Goal: Check status: Check status

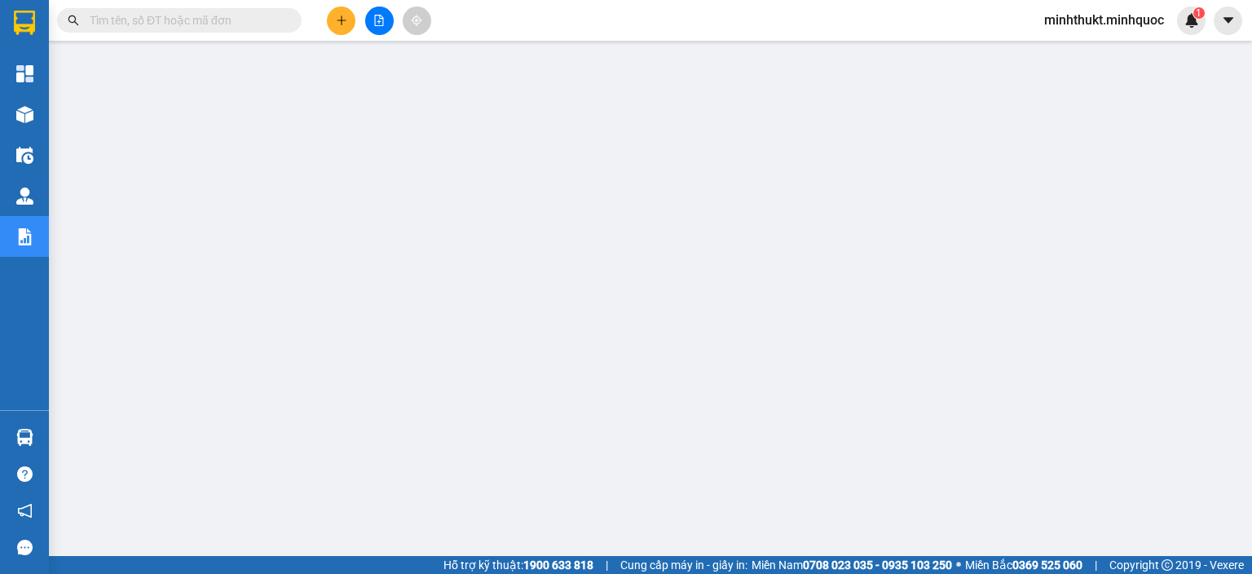
click at [388, 17] on button at bounding box center [379, 21] width 29 height 29
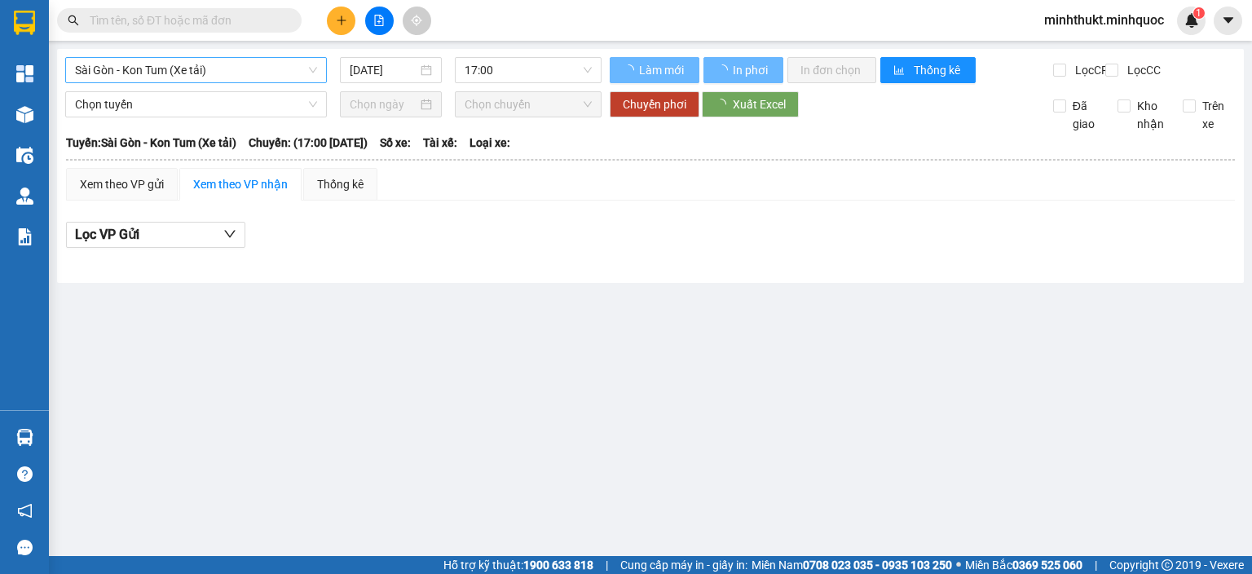
click at [249, 67] on span "Sài Gòn - Kon Tum (Xe tải)" at bounding box center [196, 70] width 242 height 24
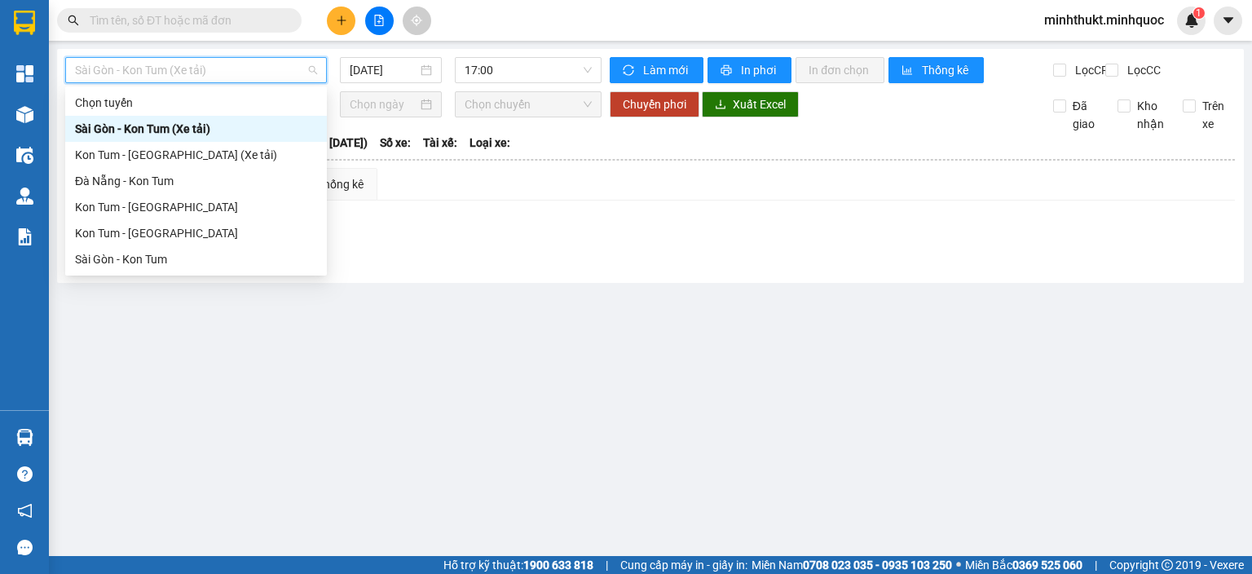
click at [187, 126] on div "Sài Gòn - Kon Tum (Xe tải)" at bounding box center [196, 129] width 242 height 18
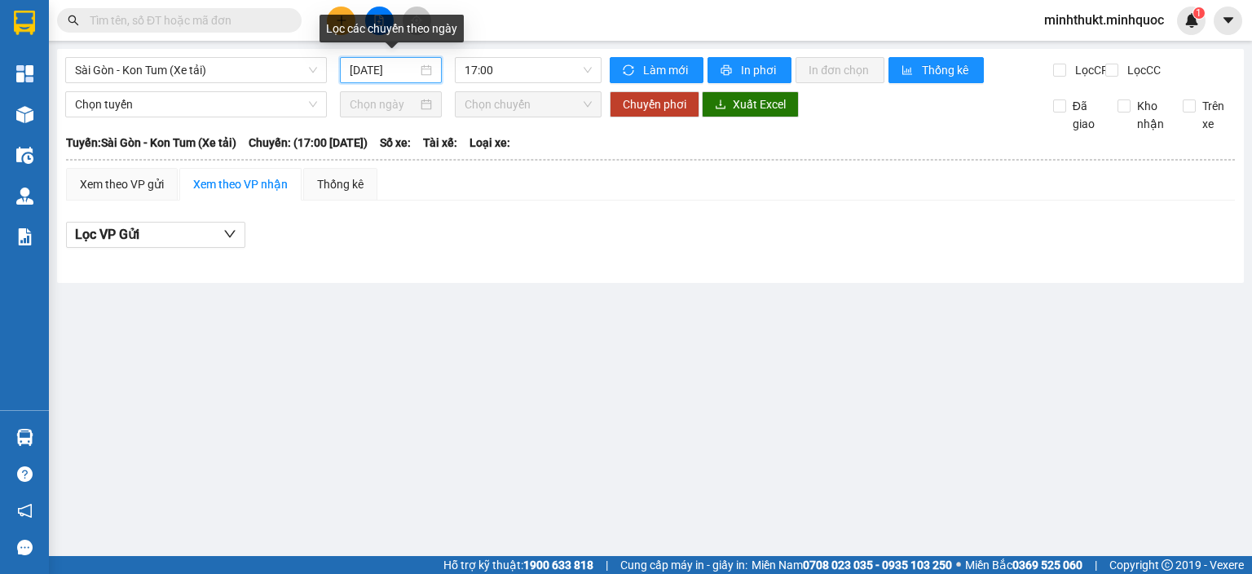
click at [401, 67] on input "[DATE]" at bounding box center [383, 70] width 67 height 18
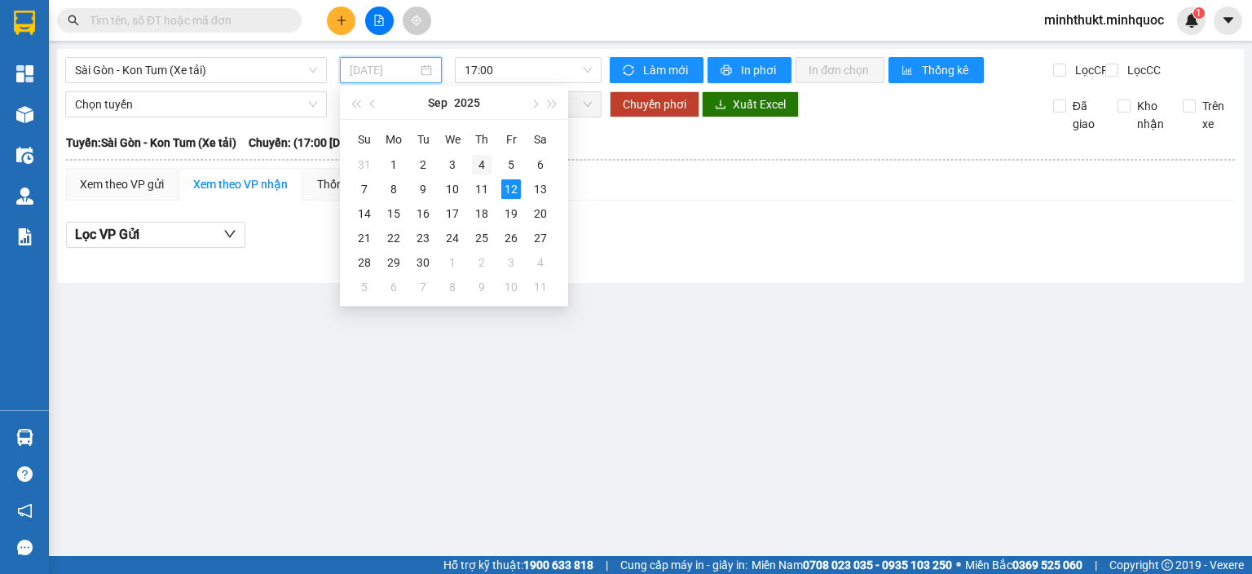
click at [479, 163] on div "4" at bounding box center [482, 165] width 20 height 20
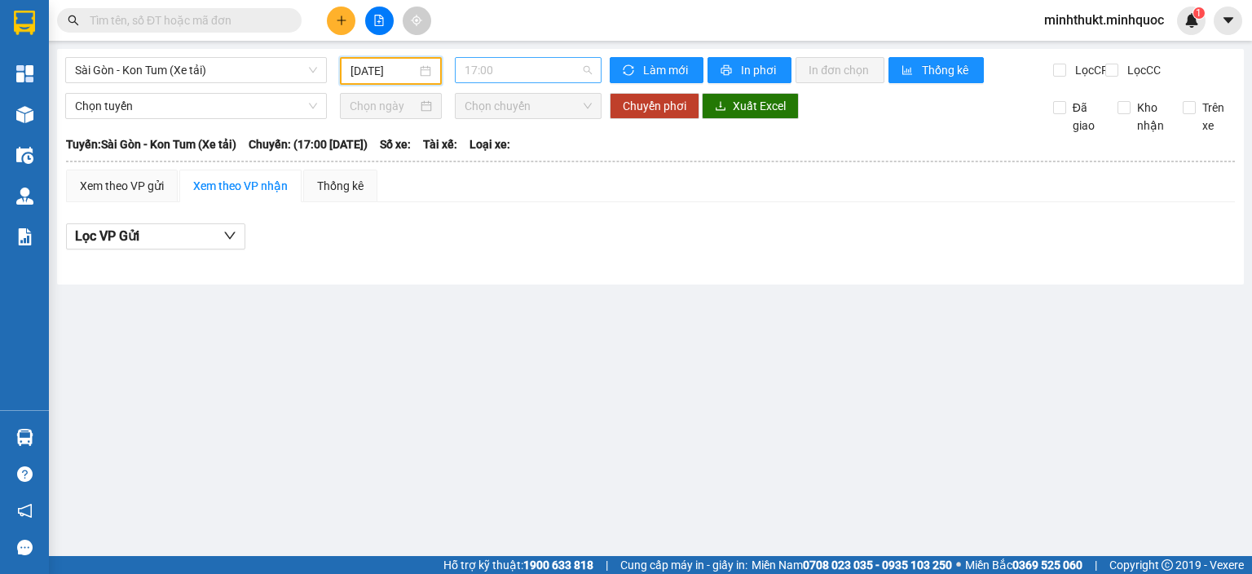
click at [545, 72] on span "17:00" at bounding box center [529, 70] width 128 height 24
click at [514, 149] on div "18:00" at bounding box center [528, 155] width 127 height 18
click at [369, 66] on input "04/09/2025" at bounding box center [383, 71] width 65 height 18
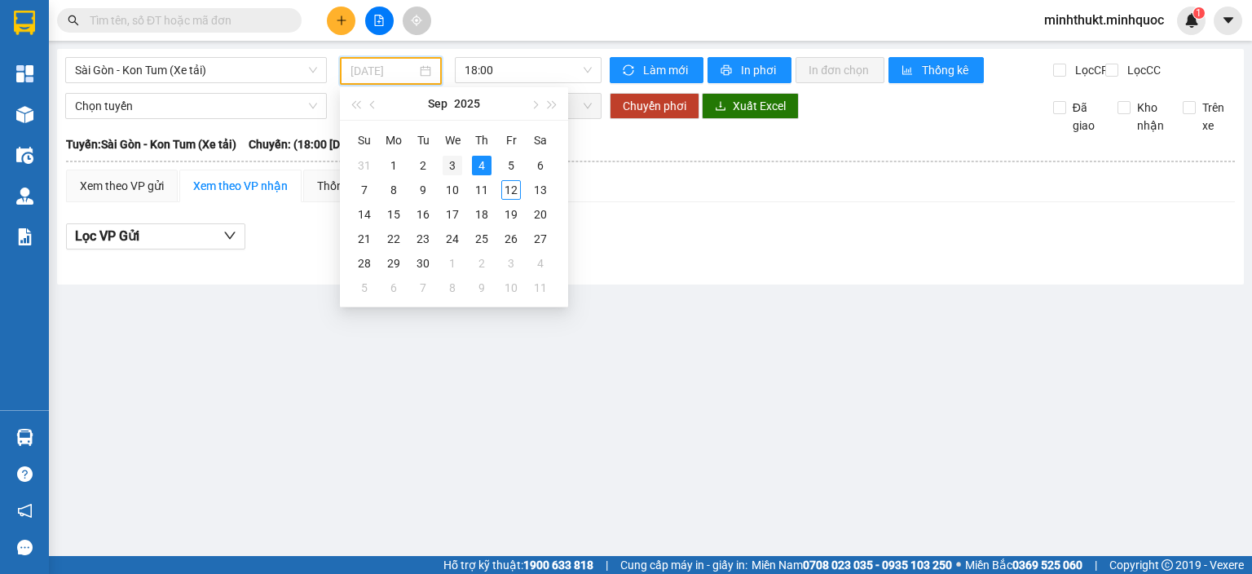
click at [453, 173] on div "3" at bounding box center [453, 166] width 20 height 20
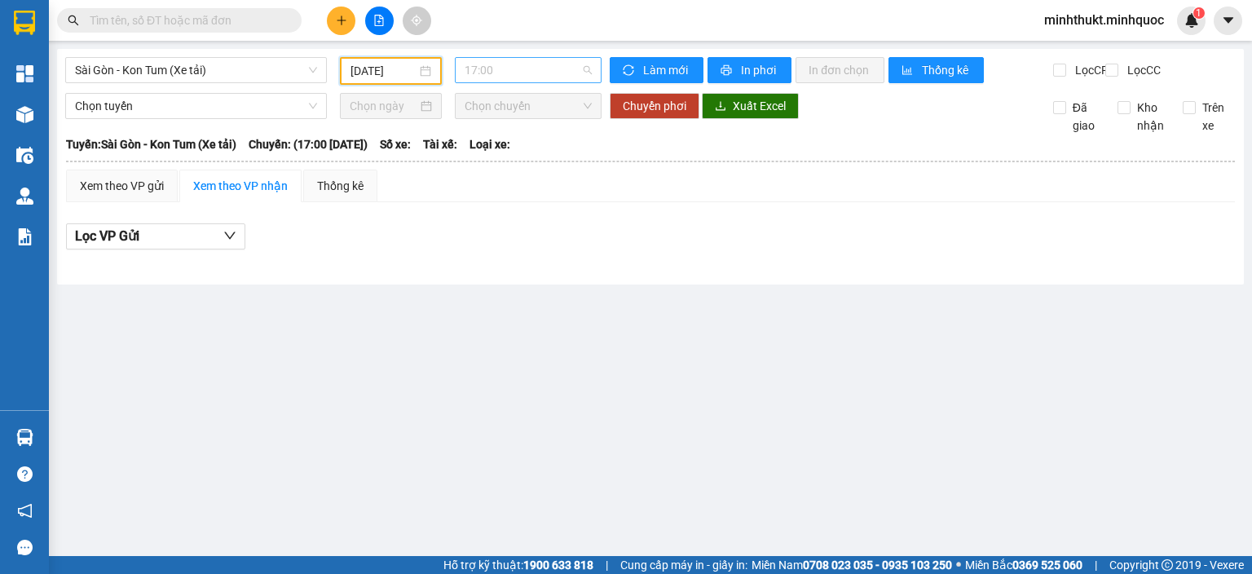
click at [540, 74] on span "17:00" at bounding box center [529, 70] width 128 height 24
click at [522, 152] on div "18:00" at bounding box center [528, 155] width 127 height 18
click at [380, 65] on input "03/09/2025" at bounding box center [383, 71] width 65 height 18
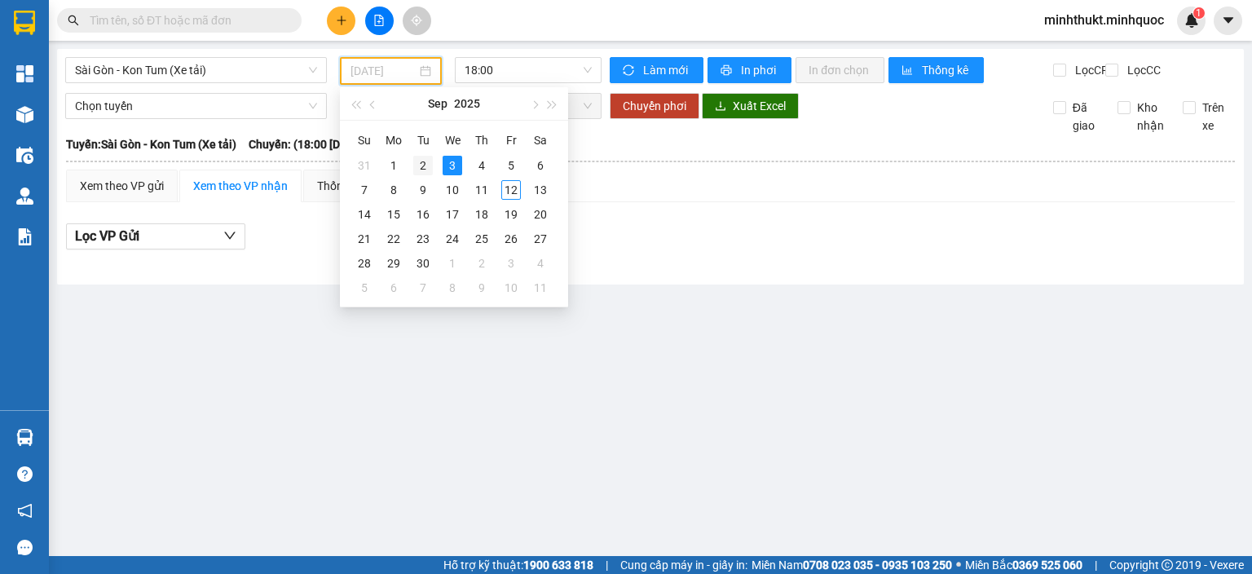
click at [427, 167] on div "2" at bounding box center [423, 166] width 20 height 20
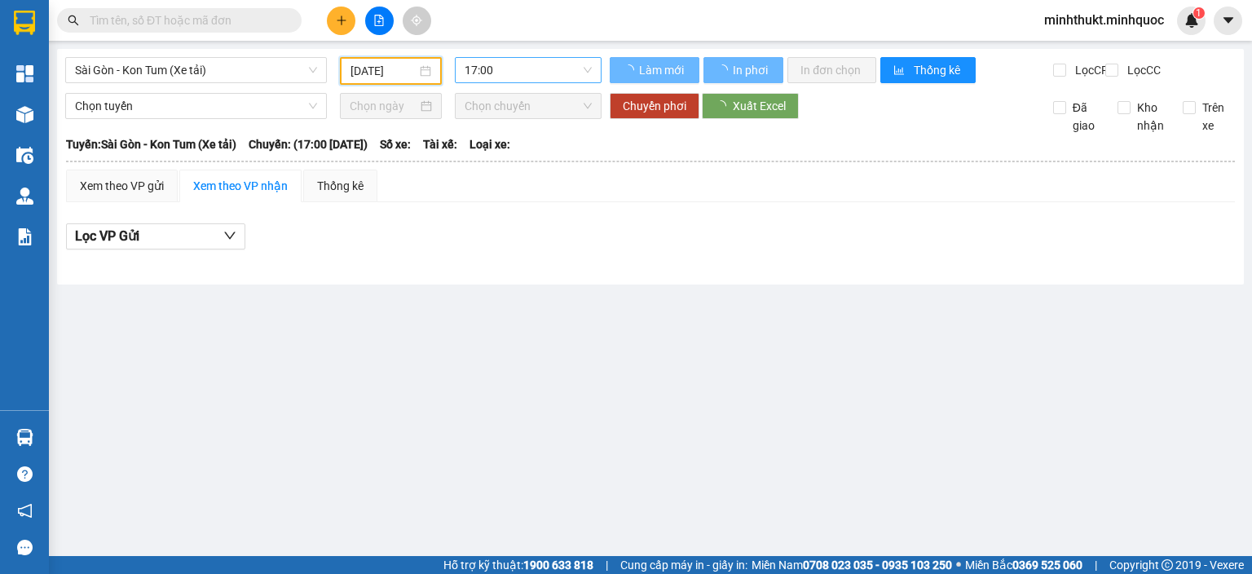
click at [538, 72] on span "17:00" at bounding box center [529, 70] width 128 height 24
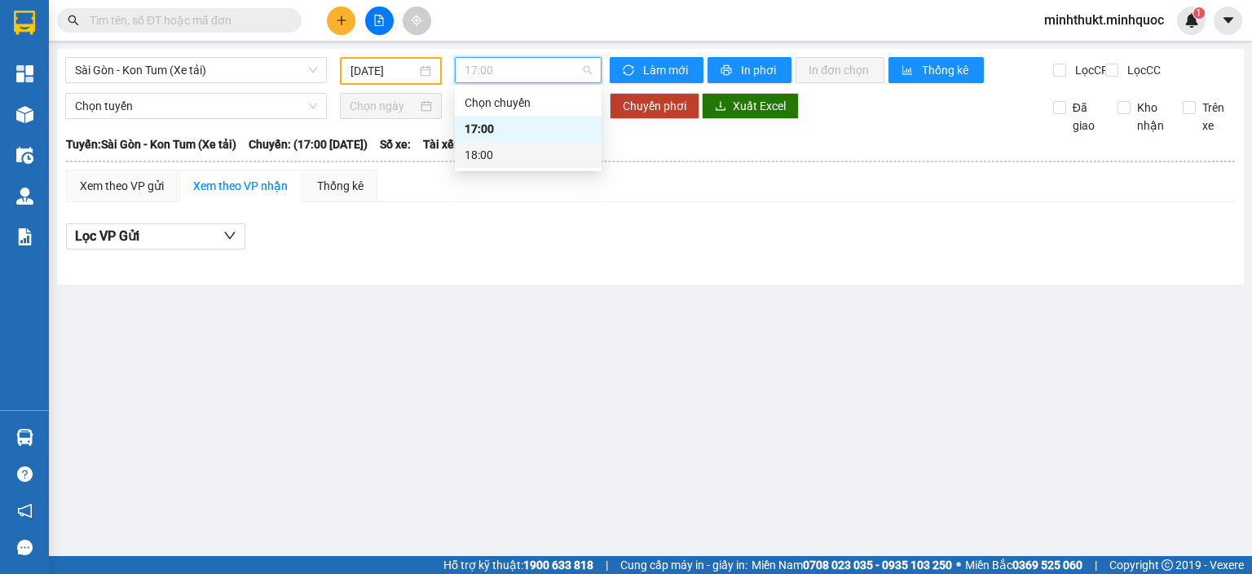
click at [527, 153] on div "18:00" at bounding box center [528, 155] width 127 height 18
click at [397, 73] on input "[DATE]" at bounding box center [383, 71] width 65 height 18
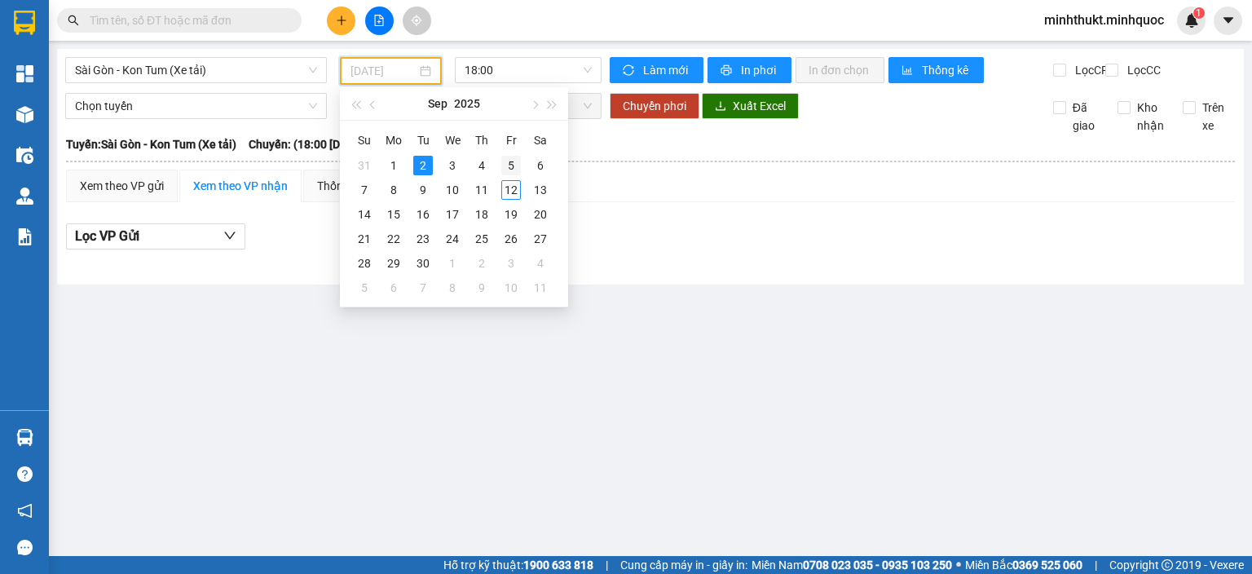
click at [503, 161] on div "5" at bounding box center [511, 166] width 20 height 20
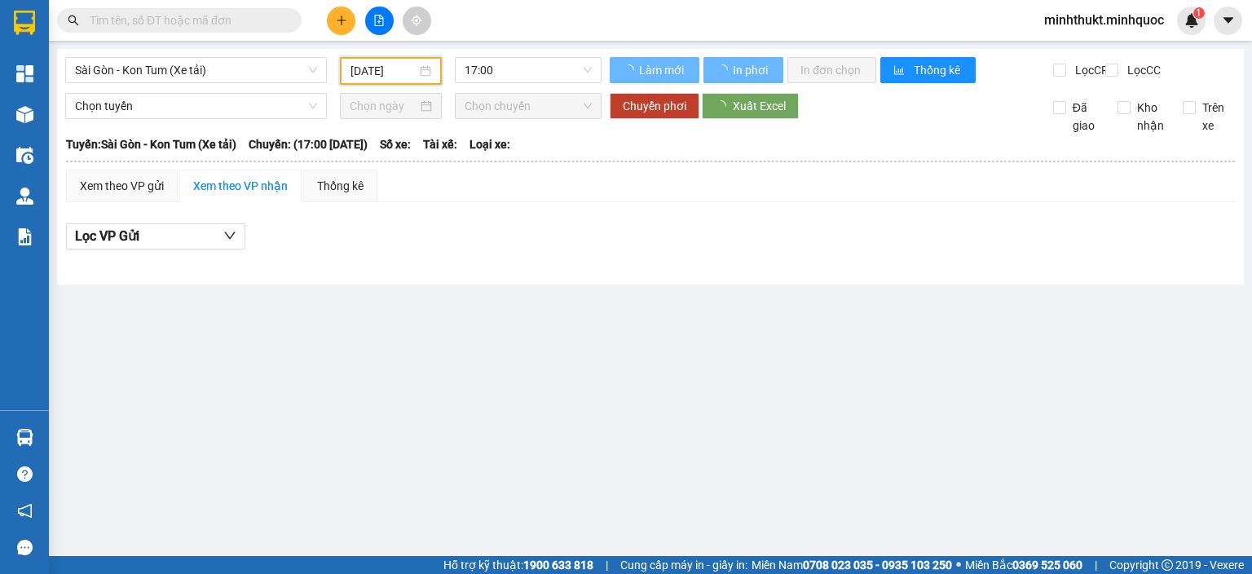
type input "05/09/2025"
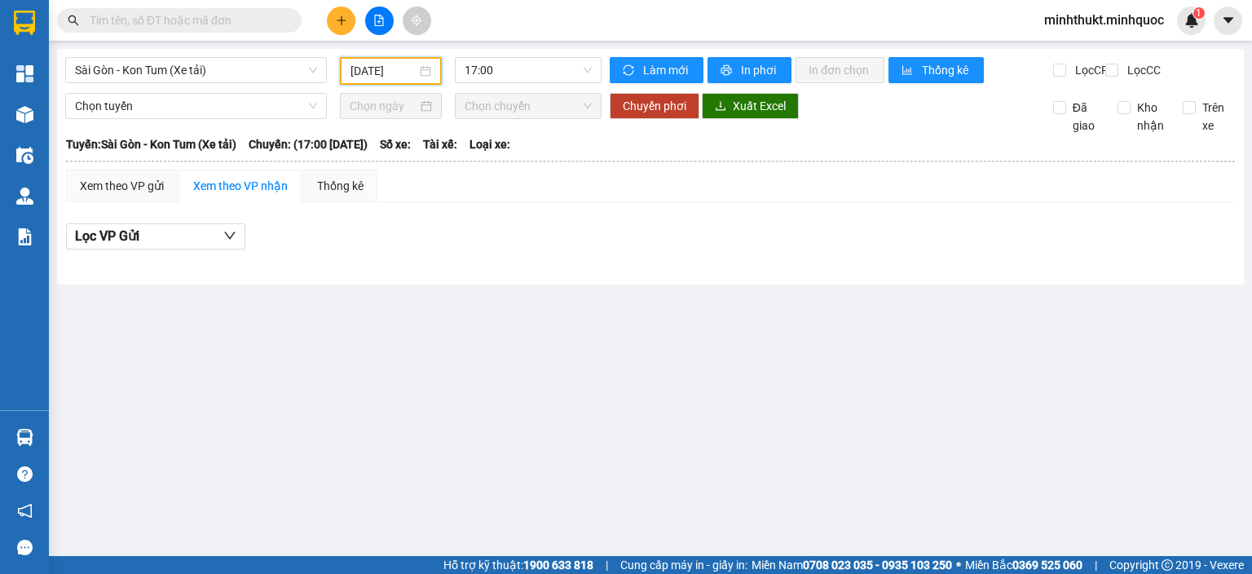
drag, startPoint x: 522, startPoint y: 69, endPoint x: 522, endPoint y: 108, distance: 38.3
click at [522, 71] on span "17:00" at bounding box center [529, 70] width 128 height 24
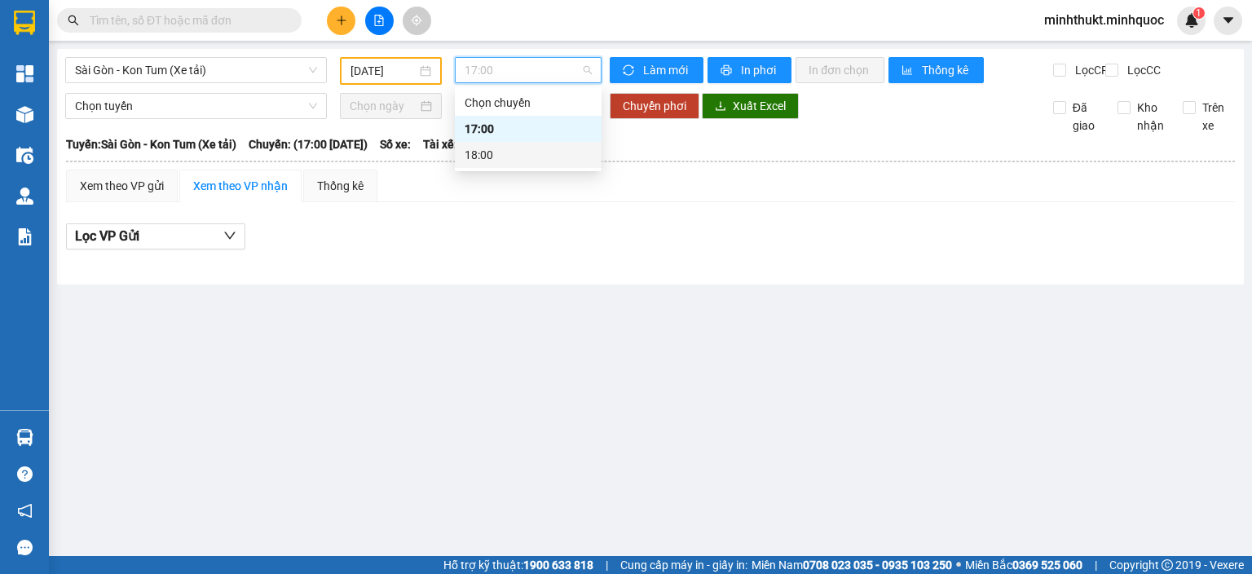
click at [522, 158] on div "18:00" at bounding box center [528, 155] width 127 height 18
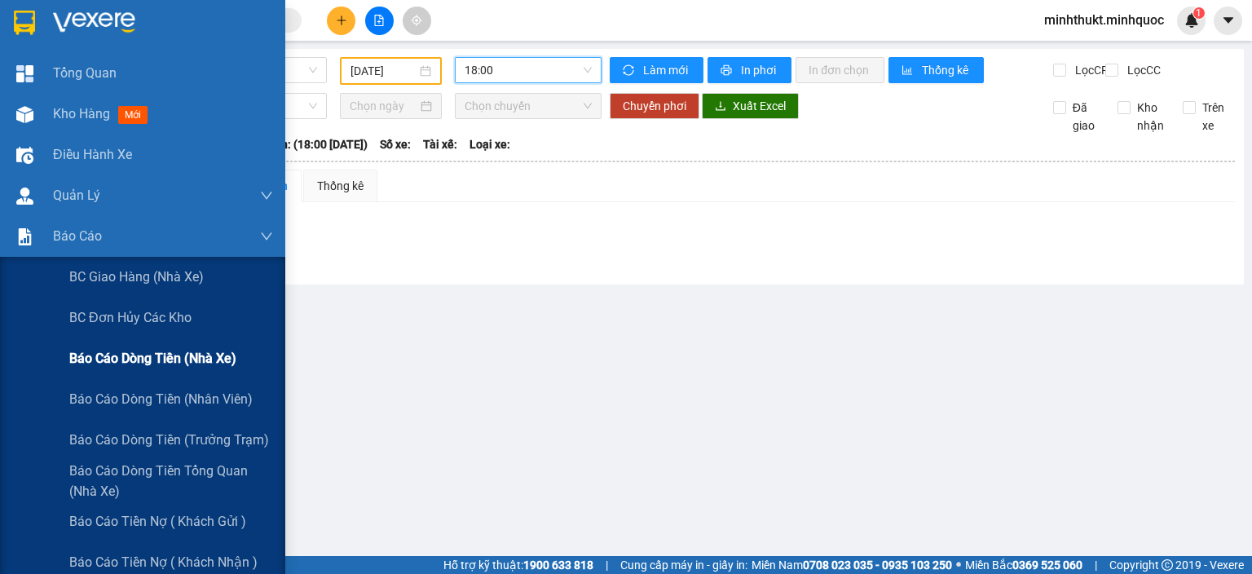
click at [104, 367] on span "Báo cáo dòng tiền (nhà xe)" at bounding box center [152, 358] width 167 height 20
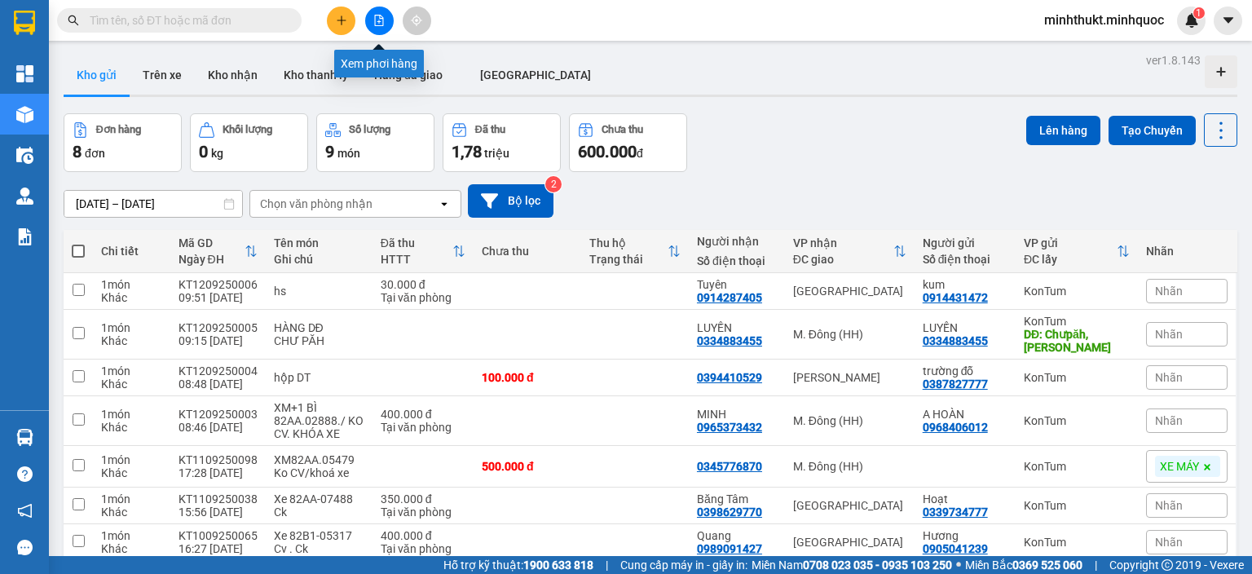
click at [378, 15] on icon "file-add" at bounding box center [378, 20] width 11 height 11
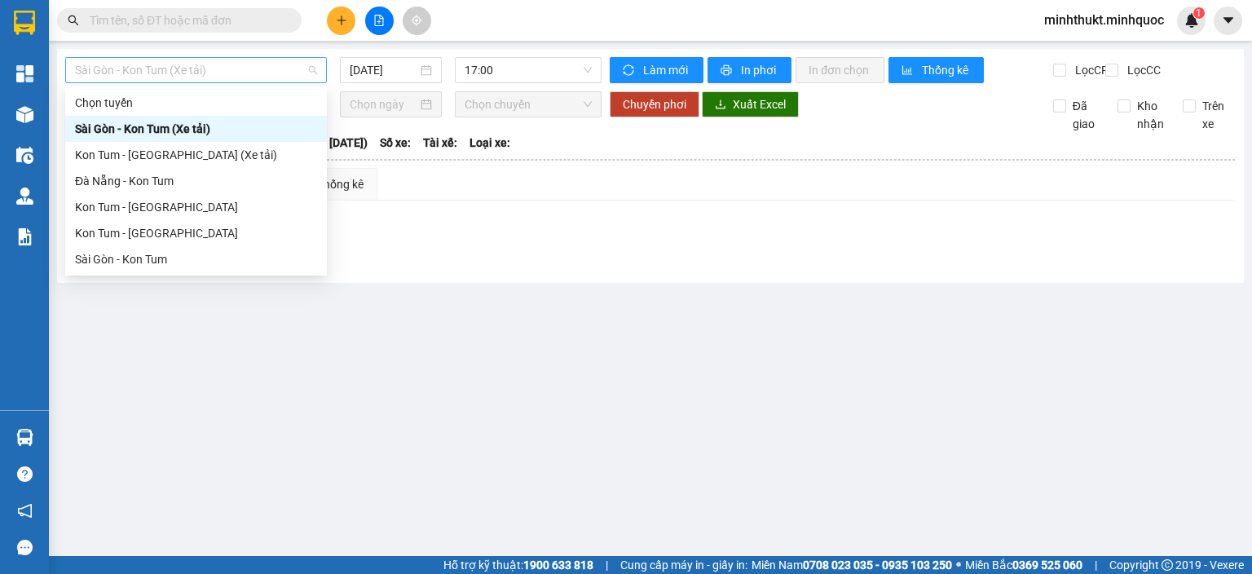
click at [231, 72] on span "Sài Gòn - Kon Tum (Xe tải)" at bounding box center [196, 70] width 242 height 24
click at [162, 261] on div "Sài Gòn - Kon Tum" at bounding box center [196, 259] width 242 height 18
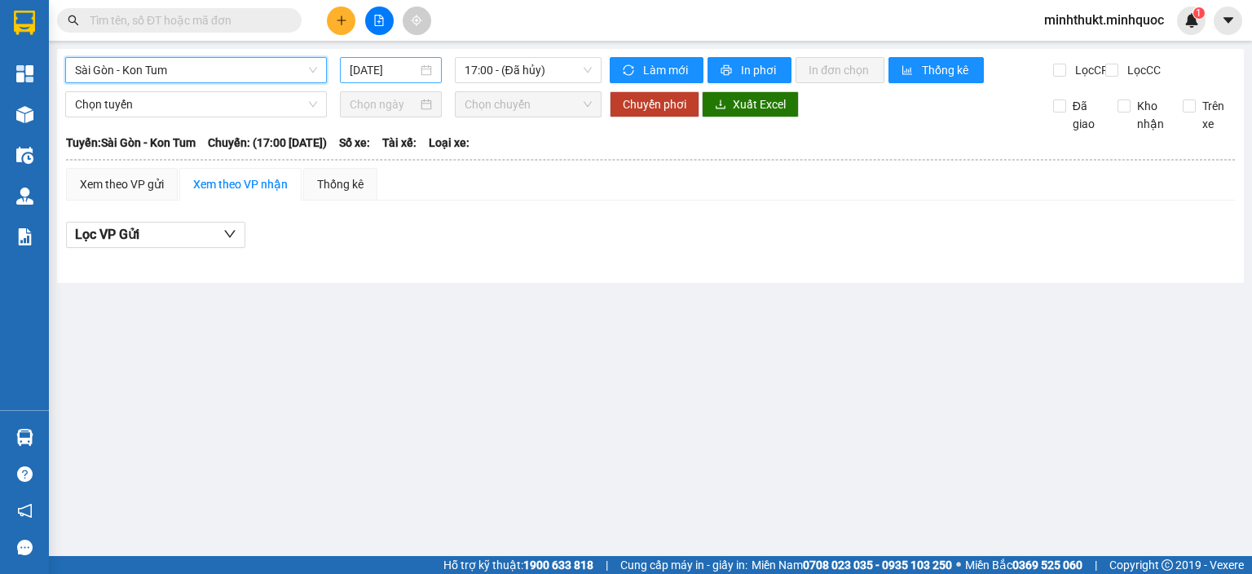
click at [377, 71] on input "[DATE]" at bounding box center [383, 70] width 67 height 18
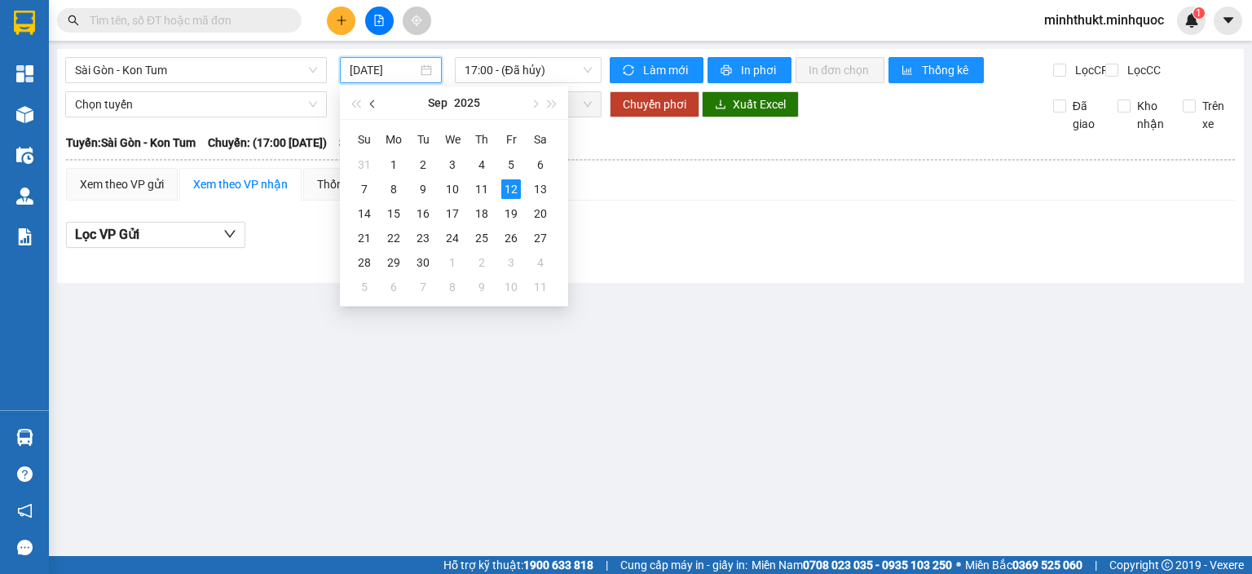
click at [376, 110] on button "button" at bounding box center [373, 102] width 18 height 33
click at [454, 209] on div "13" at bounding box center [453, 214] width 20 height 20
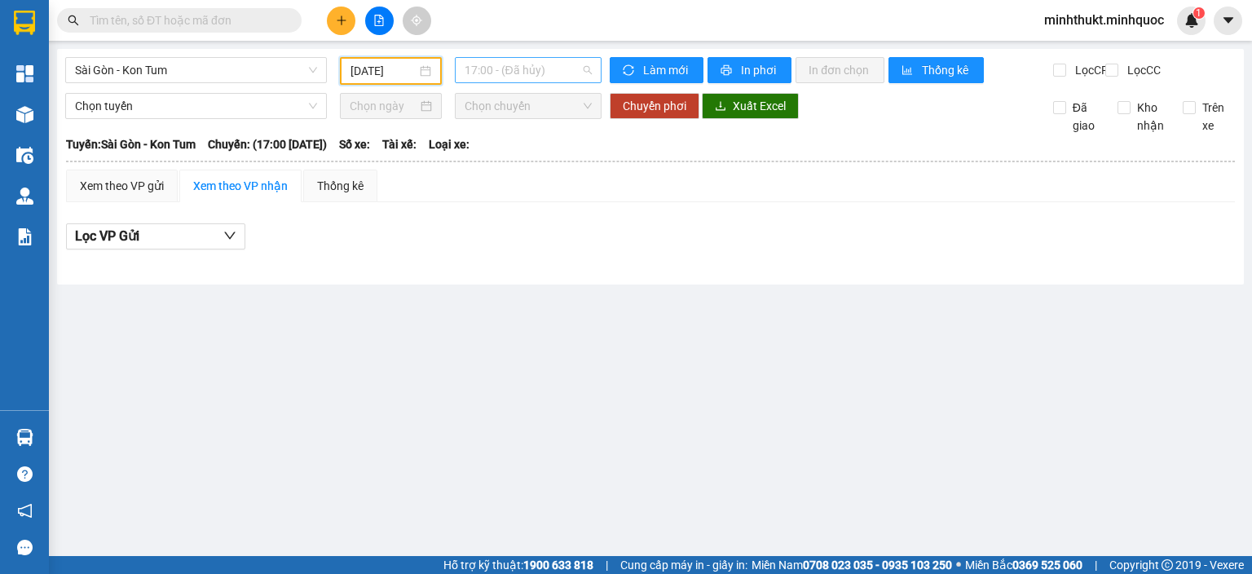
click at [488, 65] on span "17:00 - (Đã hủy)" at bounding box center [529, 70] width 128 height 24
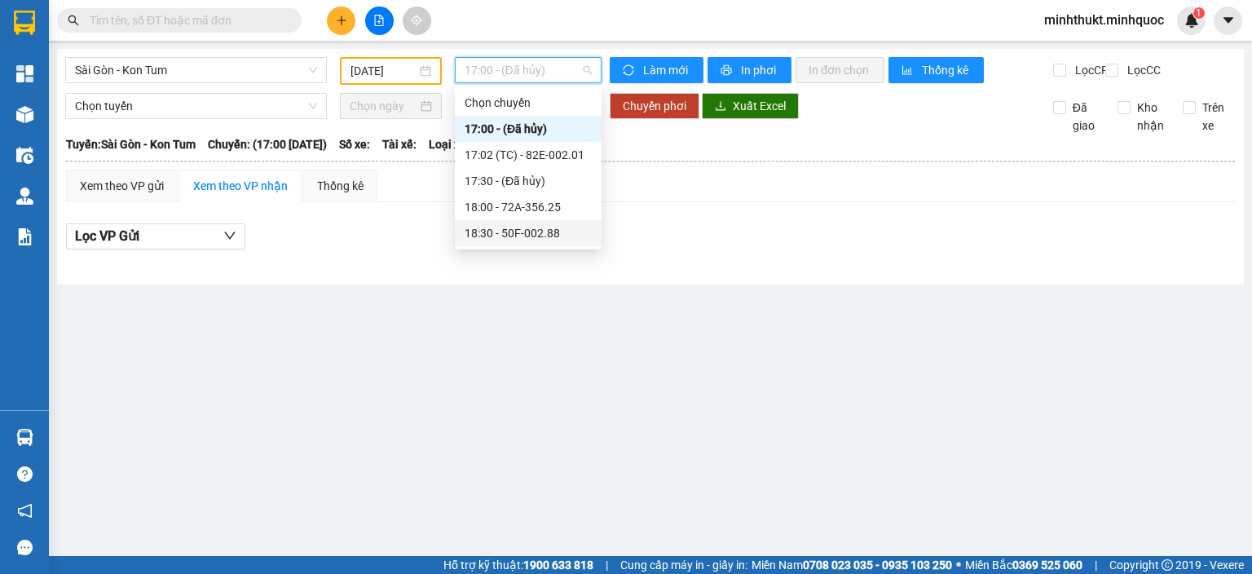
click at [518, 238] on div "18:30 - 50F-002.88" at bounding box center [528, 233] width 127 height 18
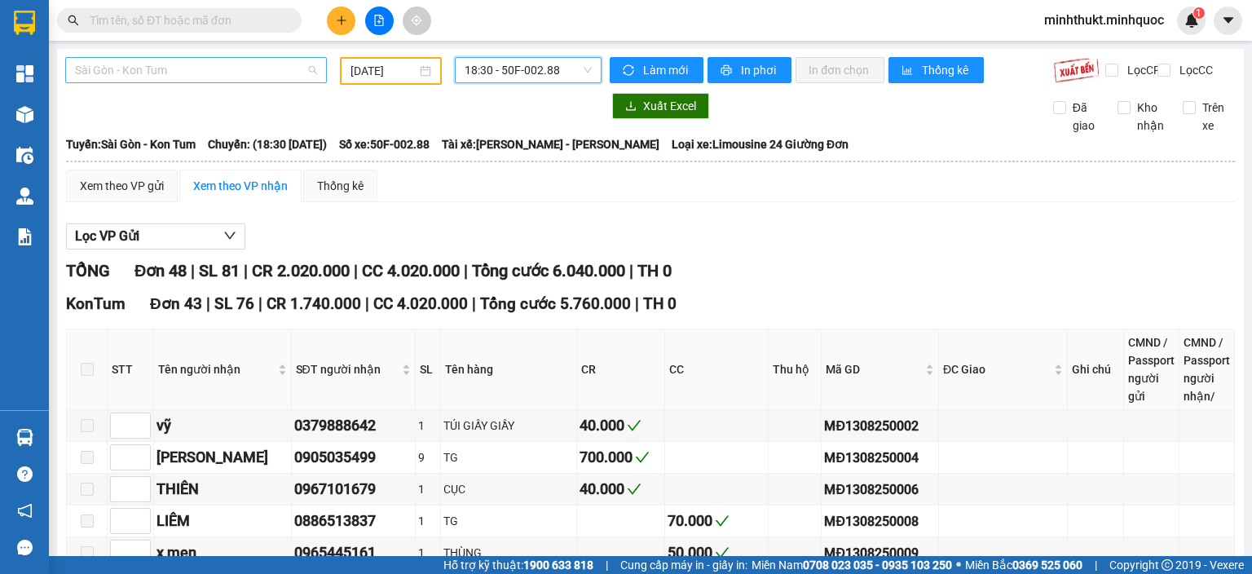
click at [257, 79] on span "Sài Gòn - Kon Tum" at bounding box center [196, 70] width 242 height 24
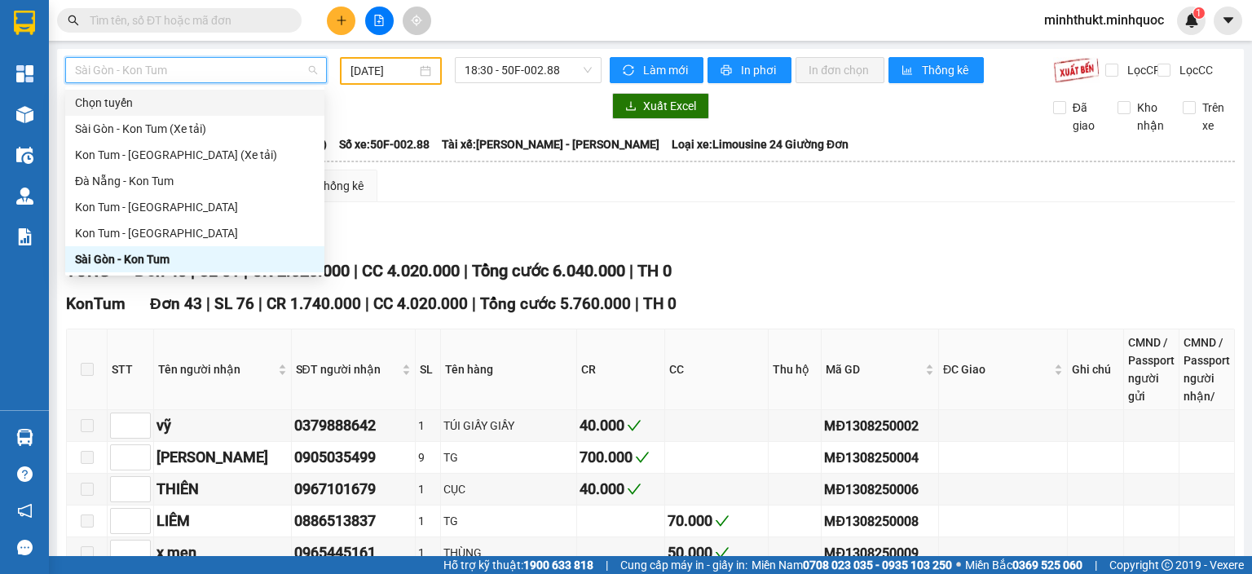
click at [377, 76] on input "[DATE]" at bounding box center [383, 71] width 65 height 18
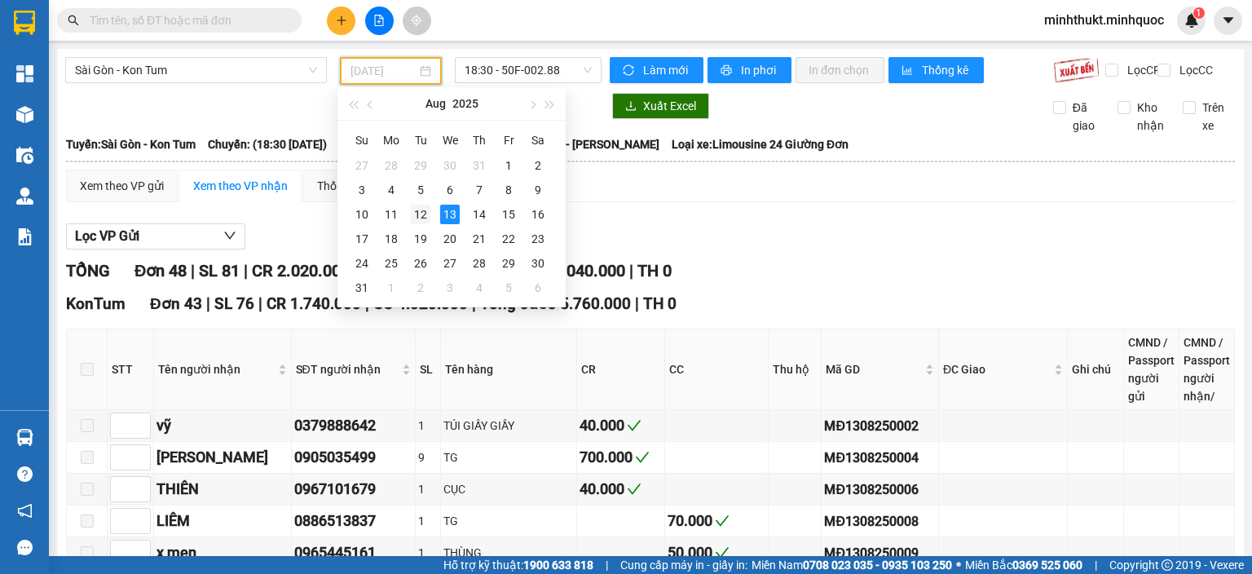
click at [421, 210] on div "12" at bounding box center [421, 215] width 20 height 20
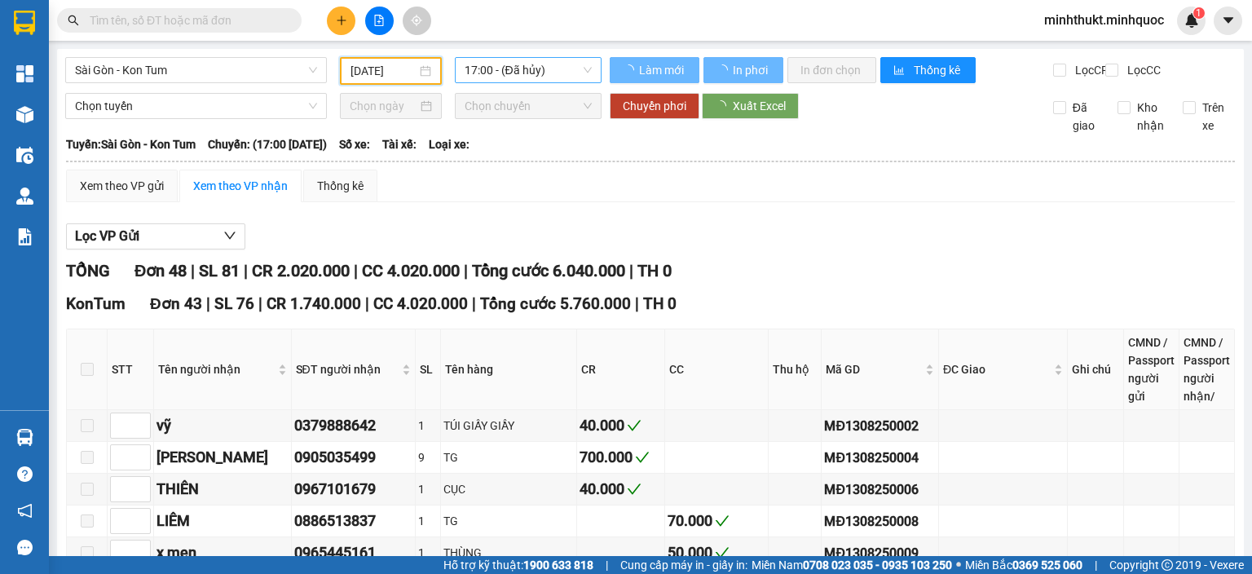
type input "[DATE]"
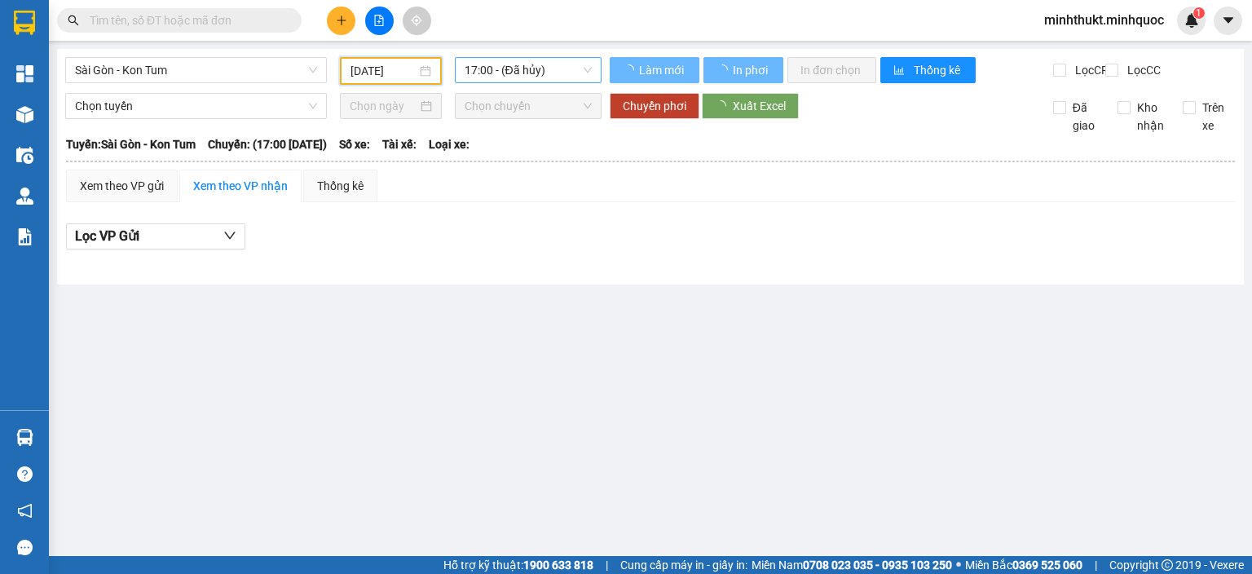
click at [535, 72] on span "17:00 - (Đã hủy)" at bounding box center [529, 70] width 128 height 24
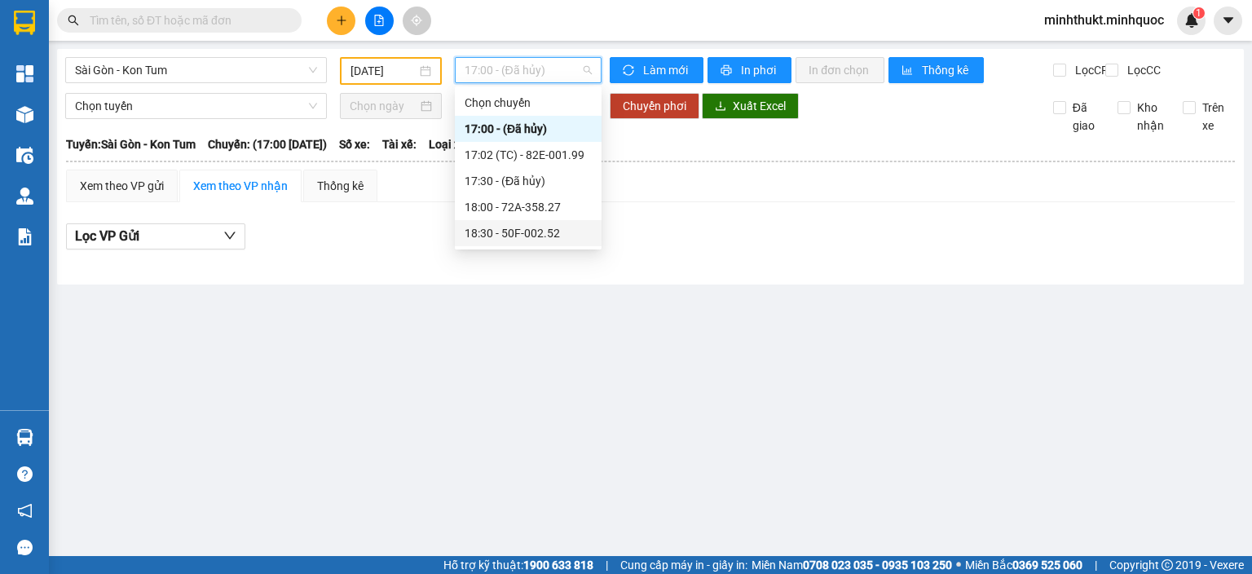
click at [528, 235] on div "18:30 - 50F-002.52" at bounding box center [528, 233] width 127 height 18
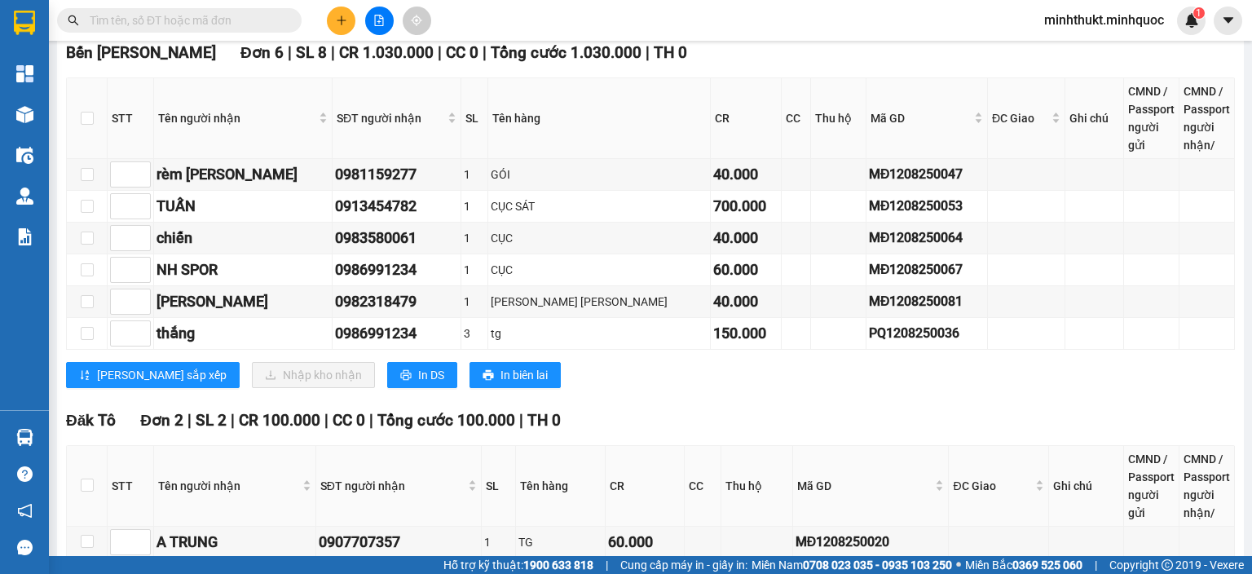
scroll to position [3347, 0]
